Goal: Communication & Community: Answer question/provide support

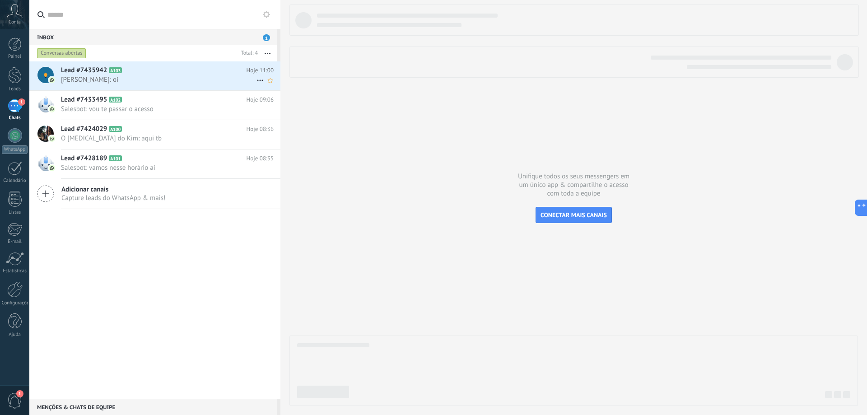
scroll to position [14, 0]
click at [98, 77] on span "[PERSON_NAME]: oi" at bounding box center [159, 79] width 196 height 9
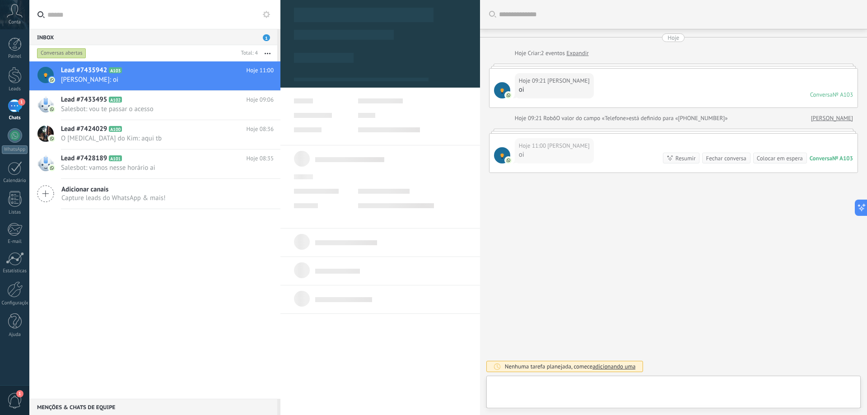
type textarea "**********"
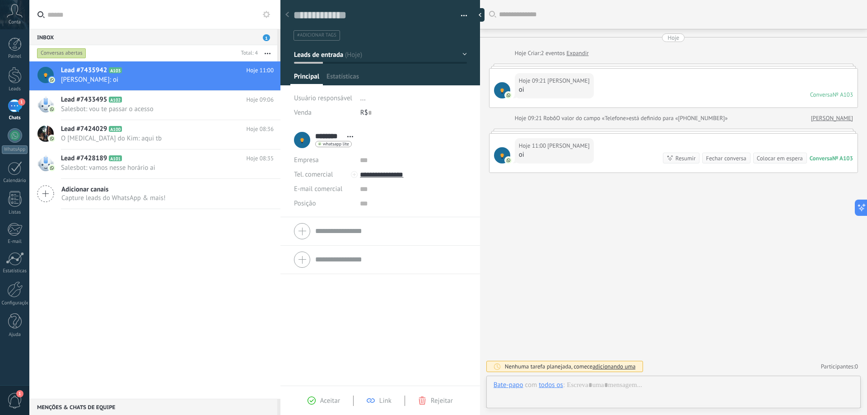
scroll to position [14, 0]
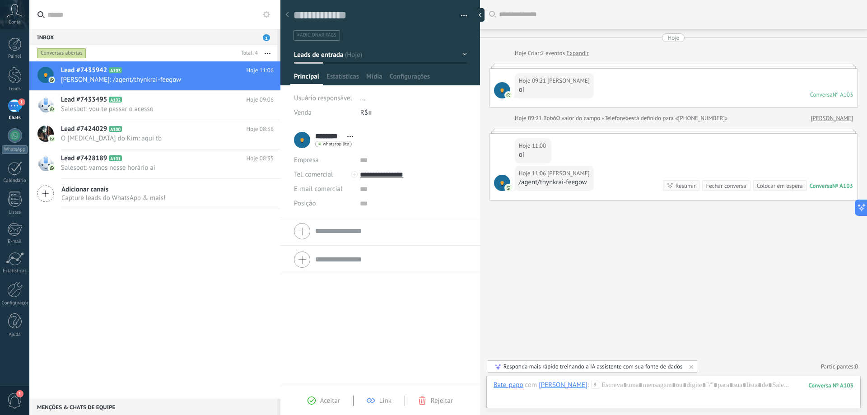
click at [585, 260] on div "Buscar Carregar mais Hoje Hoje Criar: 2 eventos Expandir Hoje 09:21 Joakim R oi…" at bounding box center [673, 207] width 387 height 415
drag, startPoint x: 519, startPoint y: 182, endPoint x: 569, endPoint y: 226, distance: 66.3
click at [567, 184] on div "/agent/thynkrai-feegow" at bounding box center [554, 182] width 71 height 9
click at [574, 249] on div "Buscar Carregar mais Hoje Hoje Criar: 2 eventos Expandir Hoje 09:21 Joakim R oi…" at bounding box center [673, 207] width 387 height 415
drag, startPoint x: 518, startPoint y: 184, endPoint x: 563, endPoint y: 184, distance: 45.2
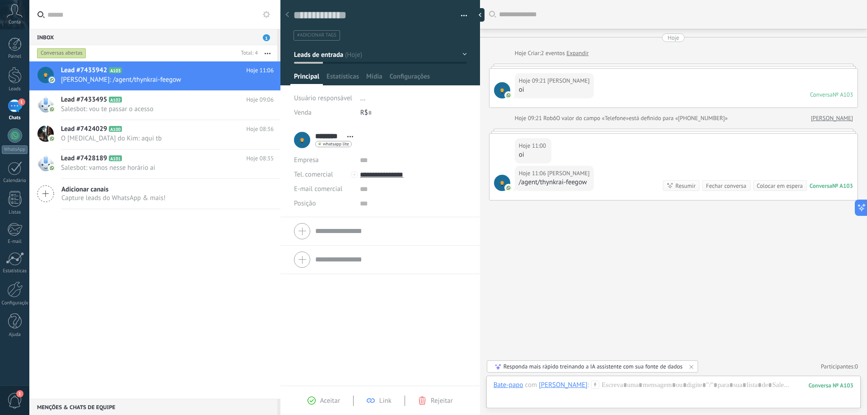
click at [563, 184] on div "Hoje 11:06 [PERSON_NAME] /agent/thynkrai-feegow" at bounding box center [554, 178] width 79 height 25
click at [568, 184] on div "/agent/thynkrai-feegow" at bounding box center [554, 182] width 71 height 9
click at [572, 267] on div "Buscar Carregar mais Hoje Hoje Criar: 2 eventos Expandir Hoje 09:21 Joakim R oi…" at bounding box center [673, 207] width 387 height 415
click at [666, 396] on div at bounding box center [674, 394] width 360 height 27
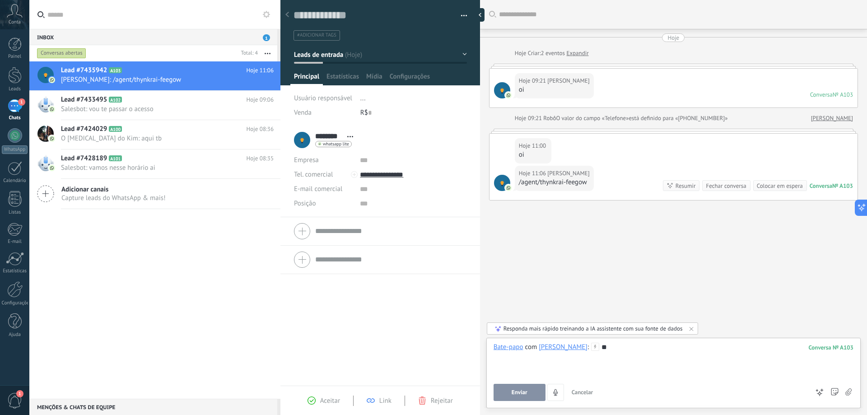
click at [528, 387] on button "Enviar" at bounding box center [520, 392] width 52 height 17
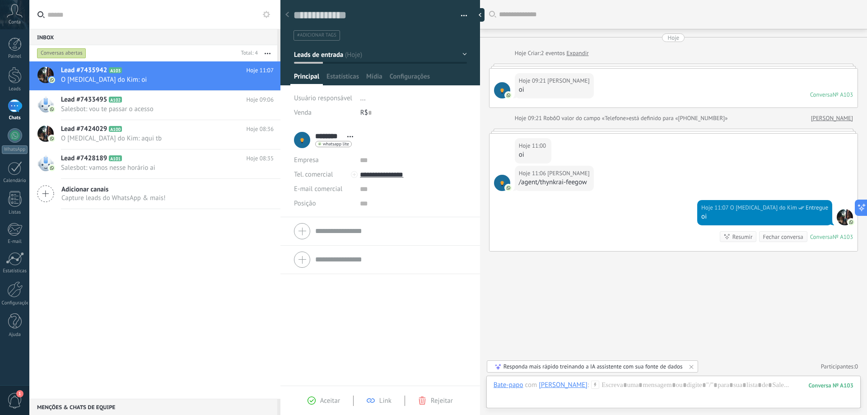
click at [611, 306] on div "Buscar Carregar mais Hoje Hoje Criar: 2 eventos Expandir Hoje 09:21 Joakim R oi…" at bounding box center [673, 207] width 387 height 415
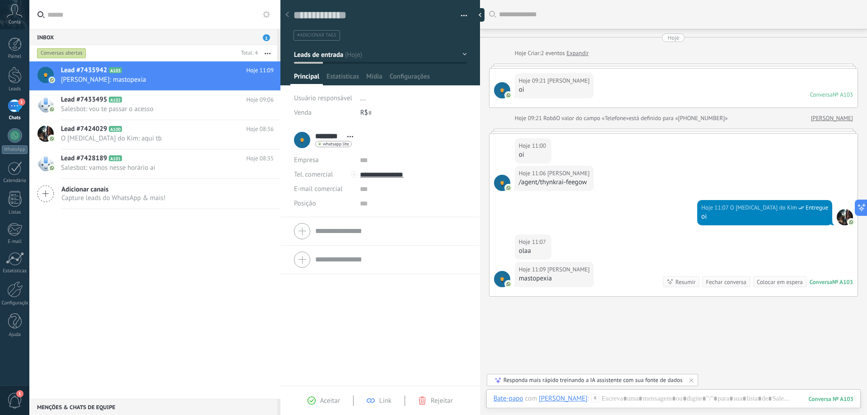
scroll to position [39, 0]
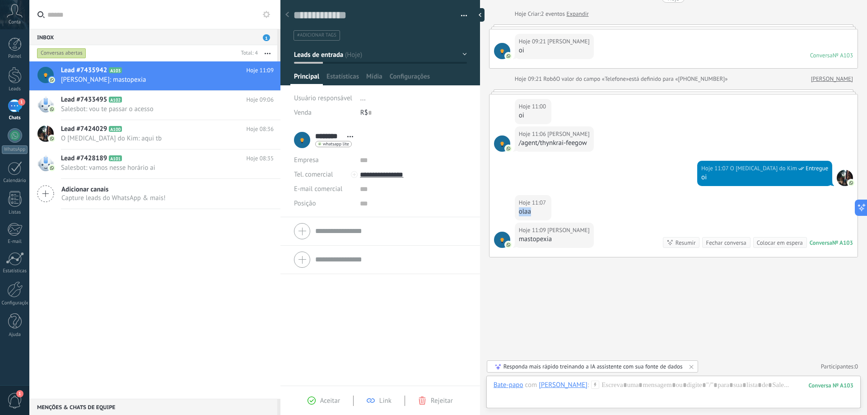
drag, startPoint x: 519, startPoint y: 214, endPoint x: 532, endPoint y: 222, distance: 15.3
click at [533, 214] on div "olaa" at bounding box center [533, 211] width 29 height 9
drag, startPoint x: 507, startPoint y: 291, endPoint x: 517, endPoint y: 264, distance: 28.4
click at [508, 286] on div "Buscar Carregar mais Hoje Hoje Criar: 2 eventos Expandir Hoje 09:21 Joakim R oi…" at bounding box center [673, 188] width 387 height 454
drag, startPoint x: 531, startPoint y: 240, endPoint x: 552, endPoint y: 238, distance: 21.3
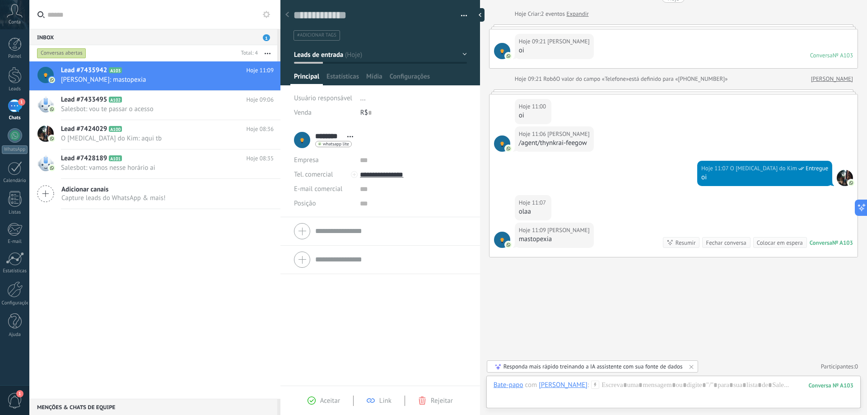
click at [551, 238] on div "Hoje 11:09 [PERSON_NAME]" at bounding box center [554, 235] width 79 height 25
drag, startPoint x: 552, startPoint y: 238, endPoint x: 515, endPoint y: 239, distance: 36.6
click at [515, 239] on div "Hoje 11:09 [PERSON_NAME]" at bounding box center [554, 235] width 79 height 25
click at [541, 238] on div "mastopexia" at bounding box center [554, 239] width 71 height 9
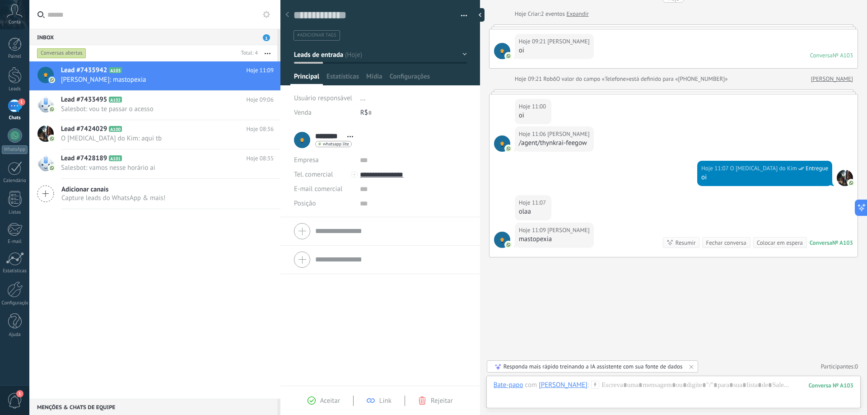
click at [517, 241] on icon at bounding box center [516, 244] width 6 height 8
drag, startPoint x: 518, startPoint y: 241, endPoint x: 545, endPoint y: 241, distance: 26.6
click at [541, 241] on div "Hoje 11:09 [PERSON_NAME]" at bounding box center [554, 235] width 79 height 25
click at [545, 241] on div "mastopexia" at bounding box center [554, 239] width 71 height 9
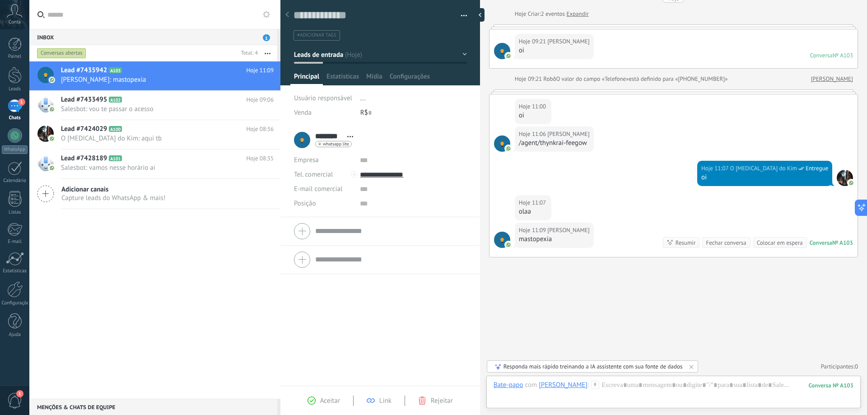
click at [545, 241] on div "mastopexia" at bounding box center [554, 239] width 71 height 9
drag, startPoint x: 570, startPoint y: 286, endPoint x: 577, endPoint y: 285, distance: 6.8
click at [571, 286] on div "Buscar Carregar mais Hoje Hoje Criar: 2 eventos Expandir Hoje 09:21 Joakim R oi…" at bounding box center [673, 188] width 387 height 454
click at [539, 242] on div "mastopexia" at bounding box center [554, 239] width 71 height 9
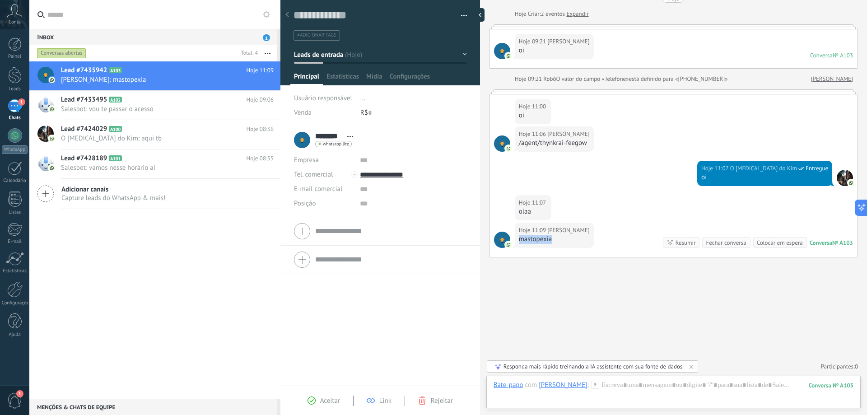
click at [539, 242] on div "mastopexia" at bounding box center [554, 239] width 71 height 9
click at [524, 216] on div "Hoje 11:07 [PERSON_NAME]" at bounding box center [533, 207] width 37 height 25
click at [523, 215] on div "olaa" at bounding box center [533, 211] width 29 height 9
click at [588, 196] on div "Hoje 11:07 [PERSON_NAME]" at bounding box center [674, 209] width 368 height 28
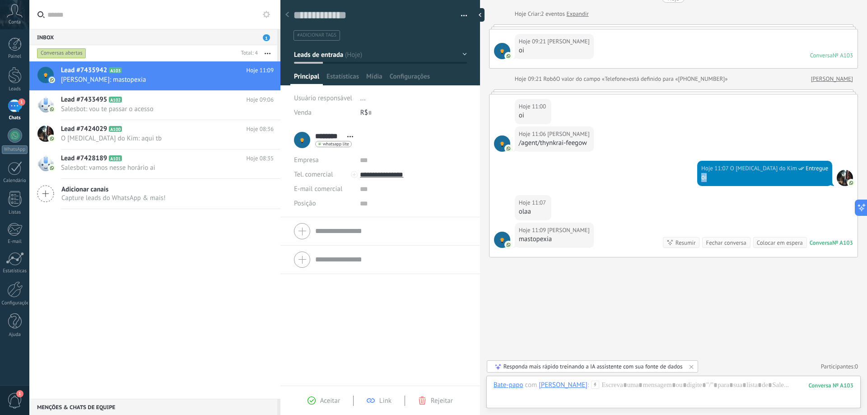
click at [711, 180] on div "Hoje 11:07 O [MEDICAL_DATA] do Kim Entregue oi" at bounding box center [674, 178] width 368 height 34
drag, startPoint x: 773, startPoint y: 145, endPoint x: 719, endPoint y: 144, distance: 53.3
click at [768, 144] on div "Hoje 11:06 [PERSON_NAME] /agent/thynkrai-feegow" at bounding box center [674, 143] width 368 height 34
drag, startPoint x: 515, startPoint y: 144, endPoint x: 593, endPoint y: 145, distance: 78.1
click at [593, 145] on div "Hoje 11:06 [PERSON_NAME] /agent/thynkrai-feegow" at bounding box center [674, 143] width 368 height 34
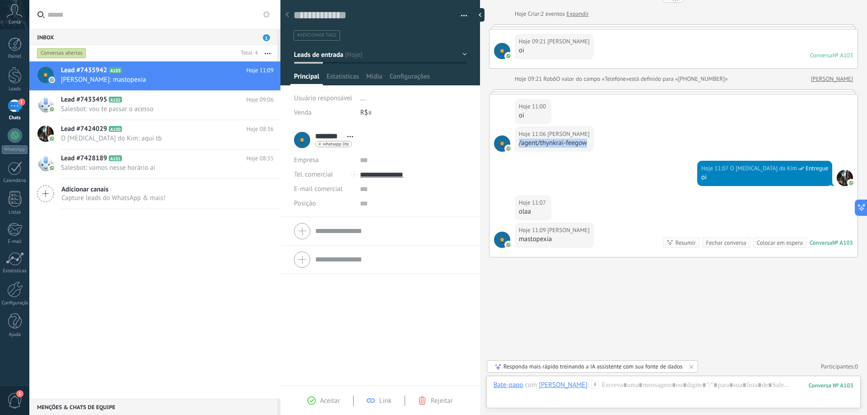
drag, startPoint x: 518, startPoint y: 244, endPoint x: 555, endPoint y: 243, distance: 37.1
click at [555, 243] on div "Hoje 11:09 [PERSON_NAME]" at bounding box center [554, 235] width 79 height 25
drag, startPoint x: 540, startPoint y: 240, endPoint x: 515, endPoint y: 222, distance: 30.7
click at [514, 226] on div "Hoje 11:09 [PERSON_NAME] mastopexia Conversa № A103 Conversa № A103 Resumir Res…" at bounding box center [674, 240] width 368 height 34
click at [520, 213] on div "olaa" at bounding box center [533, 211] width 29 height 9
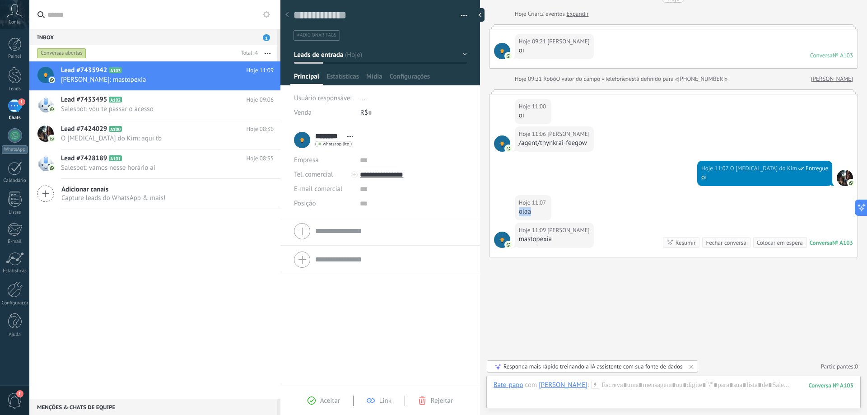
click at [521, 212] on div "olaa" at bounding box center [533, 211] width 29 height 9
click at [527, 144] on div "/agent/thynkrai-feegow" at bounding box center [554, 143] width 71 height 9
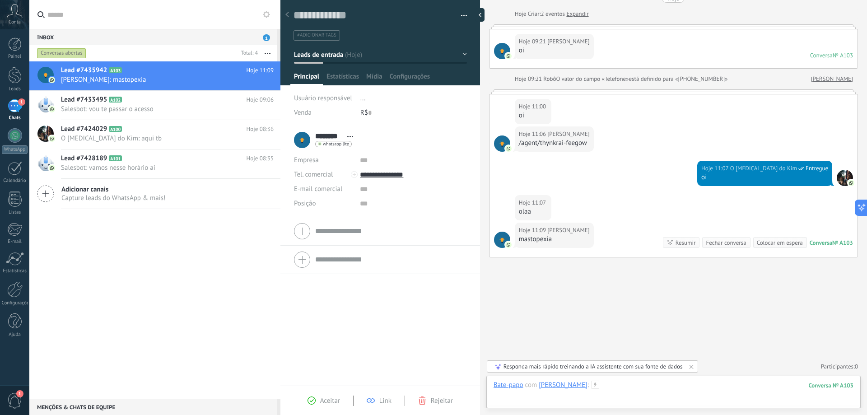
click at [595, 384] on div at bounding box center [674, 394] width 360 height 27
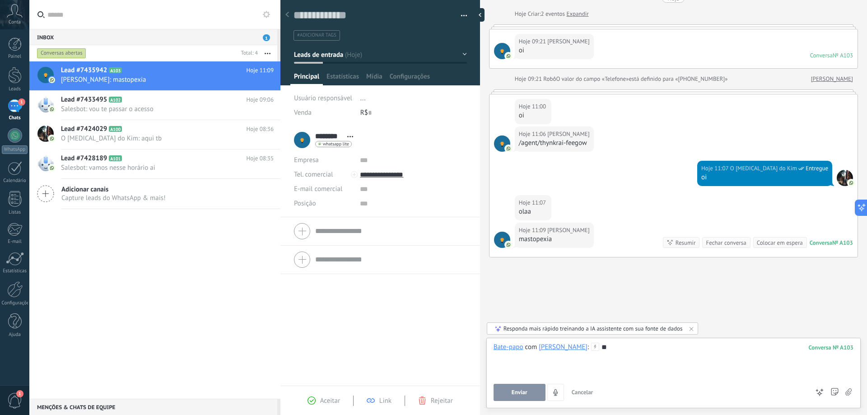
click at [513, 386] on button "Enviar" at bounding box center [520, 392] width 52 height 17
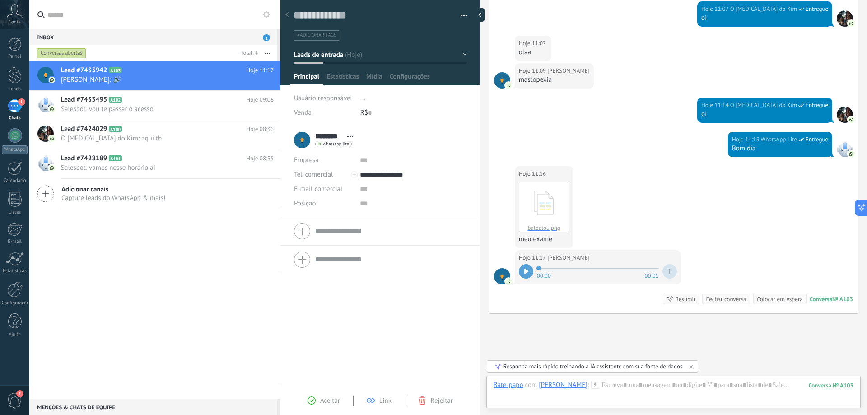
scroll to position [255, 0]
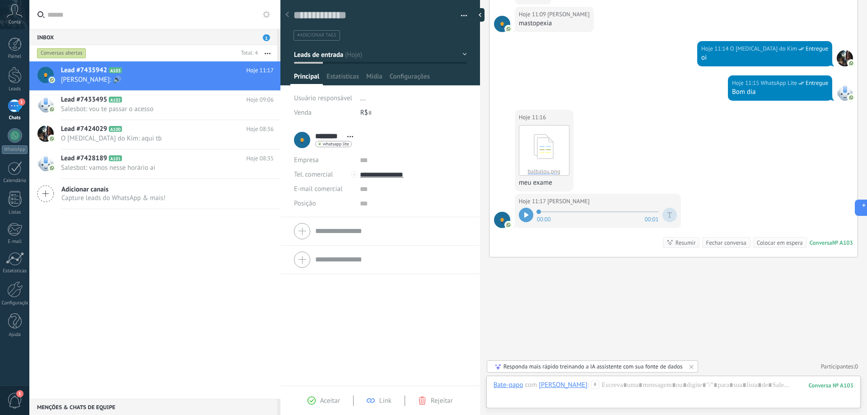
click at [529, 215] on div at bounding box center [526, 215] width 14 height 14
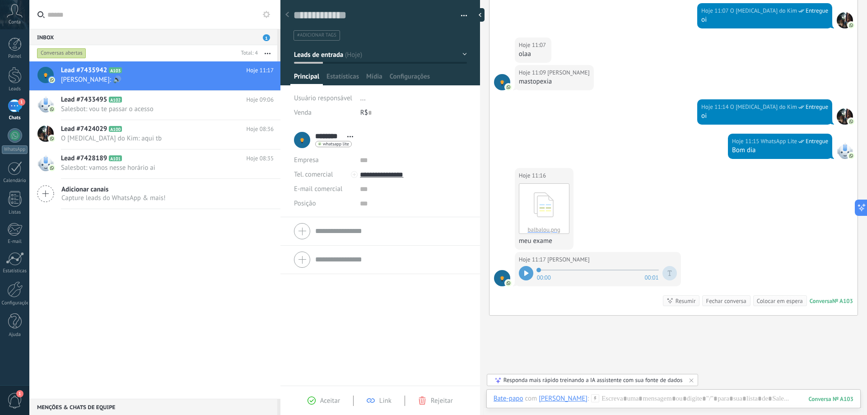
scroll to position [204, 0]
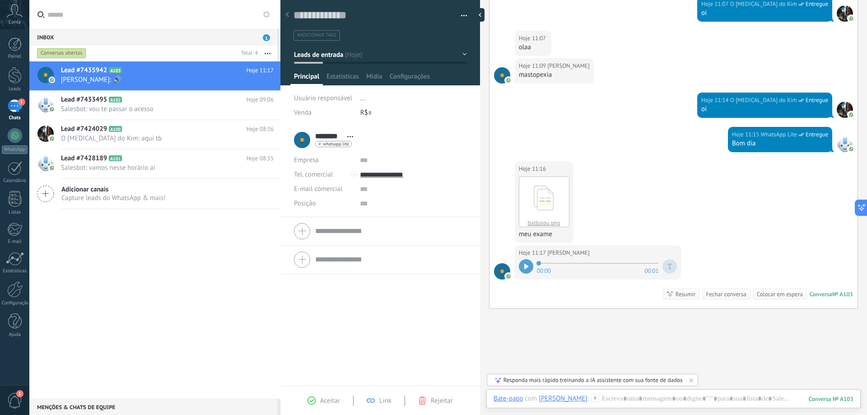
click at [236, 273] on div "Lead #7435942 A103 Hoje 11:17 [PERSON_NAME]: 🔊 Lead #7433495 A102" at bounding box center [154, 229] width 251 height 337
click at [480, 14] on div at bounding box center [483, 15] width 14 height 14
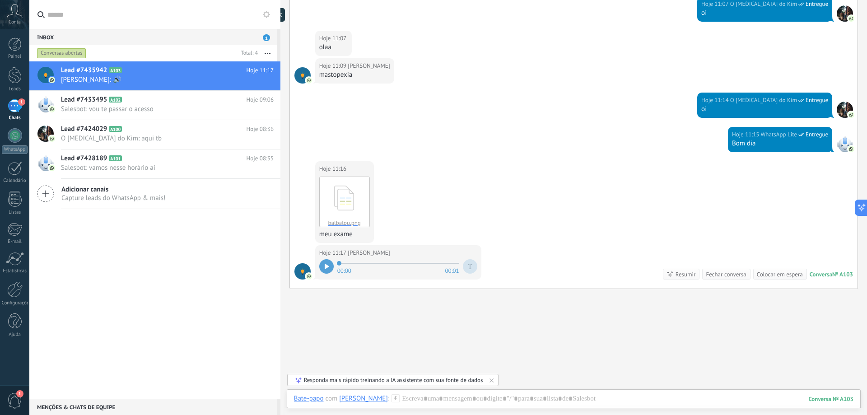
scroll to position [9, 0]
click at [284, 14] on div at bounding box center [286, 15] width 14 height 14
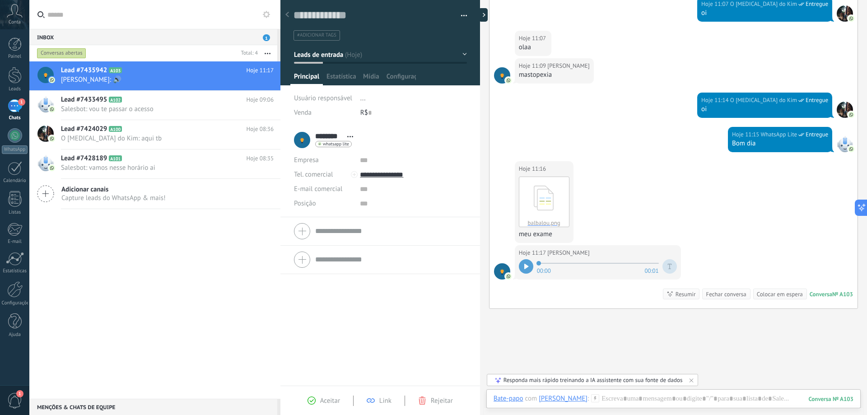
type textarea "**********"
